Goal: Find specific page/section: Find specific page/section

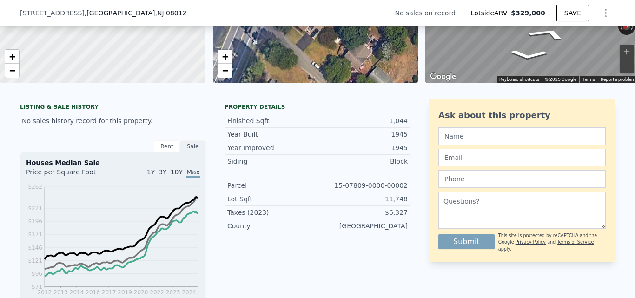
scroll to position [26, 0]
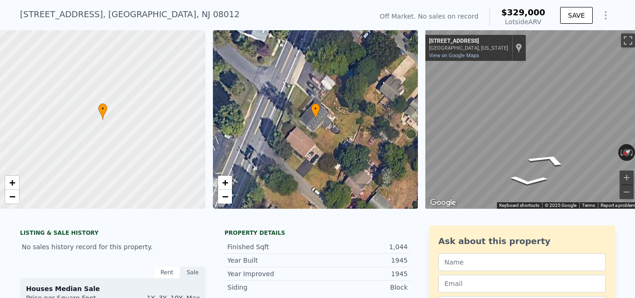
click at [329, 12] on div "[STREET_ADDRESS] No sales on record (~ARV $329k )" at bounding box center [194, 17] width 349 height 26
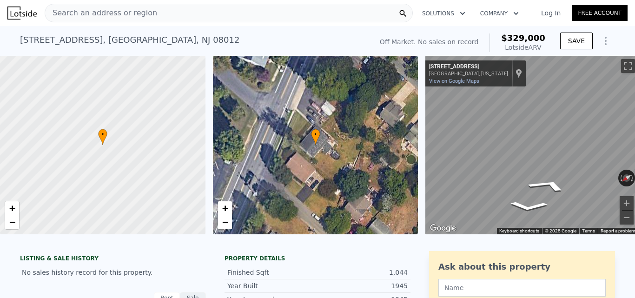
click at [181, 11] on div "Search an address or region" at bounding box center [229, 13] width 368 height 19
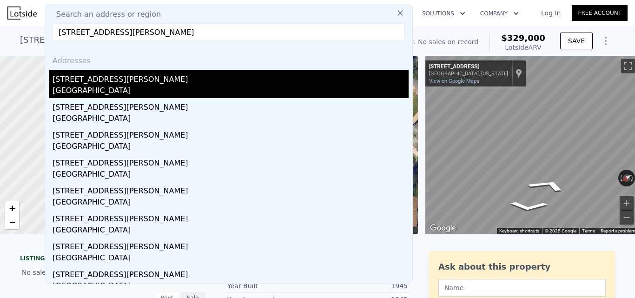
type input "[STREET_ADDRESS][PERSON_NAME]"
click at [167, 70] on div "[STREET_ADDRESS][PERSON_NAME]" at bounding box center [231, 77] width 356 height 15
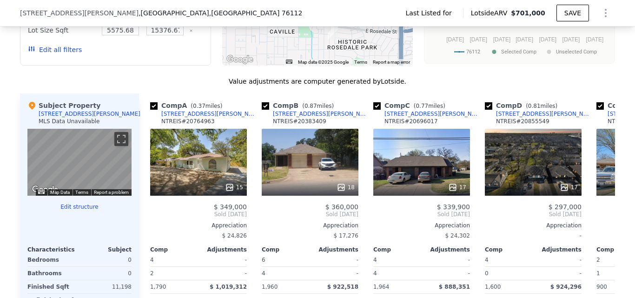
scroll to position [702, 0]
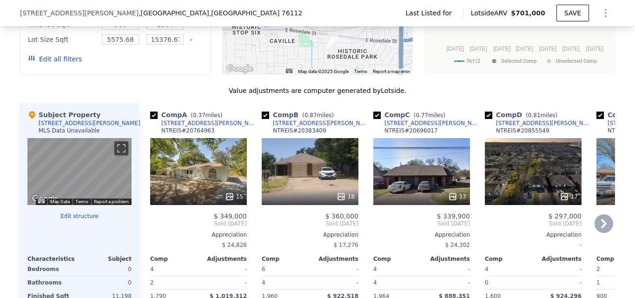
click at [206, 167] on div "15" at bounding box center [198, 171] width 97 height 67
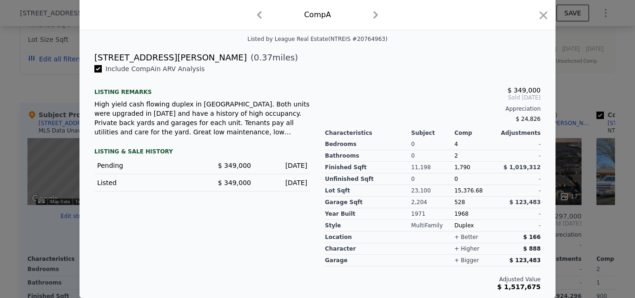
scroll to position [40, 0]
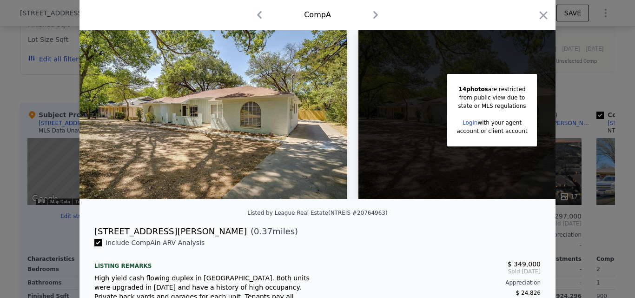
click at [542, 23] on div at bounding box center [543, 17] width 13 height 16
click at [539, 18] on icon "button" at bounding box center [543, 15] width 13 height 13
